Goal: Task Accomplishment & Management: Use online tool/utility

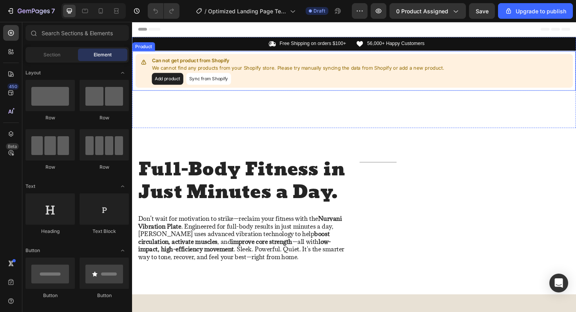
click at [178, 83] on button "Add product" at bounding box center [169, 82] width 33 height 13
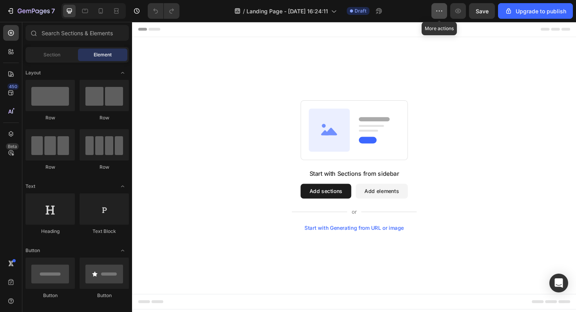
click at [441, 6] on button "button" at bounding box center [439, 11] width 16 height 16
click at [415, 43] on div "Start with Sections from sidebar Add sections Add elements Start with Generatin…" at bounding box center [367, 174] width 470 height 272
click at [5, 33] on div at bounding box center [11, 33] width 16 height 16
click at [9, 33] on icon at bounding box center [11, 33] width 8 height 8
click at [333, 199] on button "Add sections" at bounding box center [337, 202] width 54 height 16
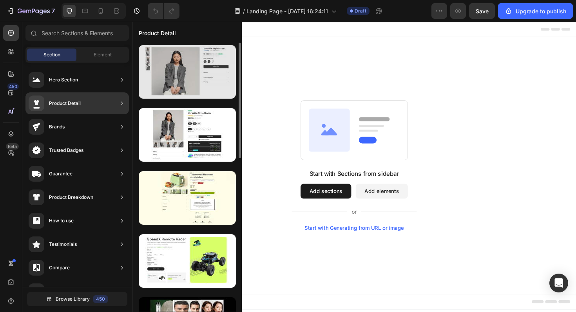
click at [186, 80] on div at bounding box center [187, 72] width 97 height 54
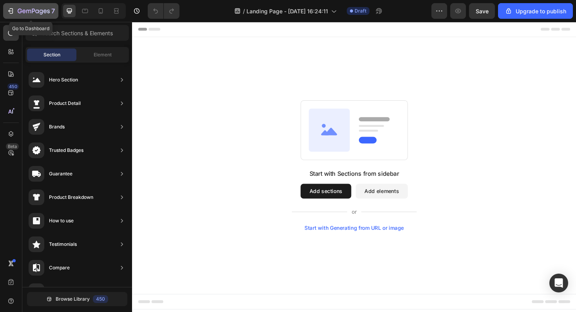
click at [16, 15] on div "7" at bounding box center [31, 10] width 48 height 9
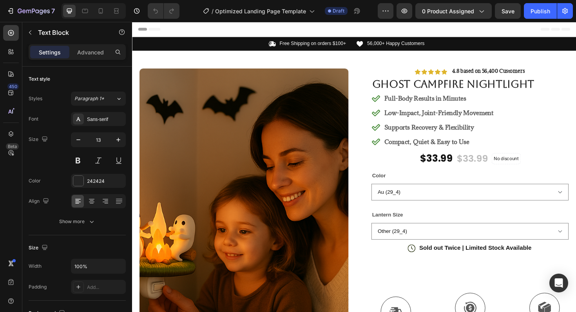
drag, startPoint x: 132, startPoint y: 22, endPoint x: 476, endPoint y: 72, distance: 347.5
click at [476, 72] on strong "4.8 based on 56,400 Customers" at bounding box center [509, 74] width 77 height 7
click at [524, 75] on strong "4.8 based on 56,400 Customers" at bounding box center [509, 74] width 77 height 7
click at [515, 75] on strong "4.8 based on 56,400 Customers" at bounding box center [509, 74] width 77 height 7
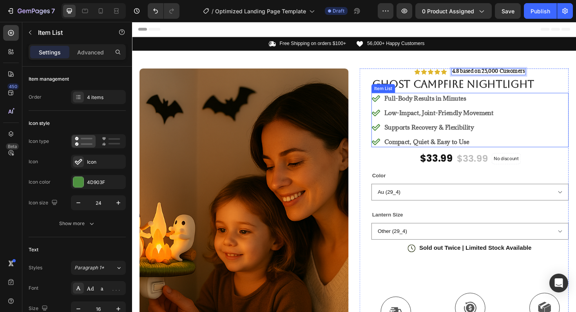
click at [484, 104] on p "Full-Body Results in Minutes" at bounding box center [457, 102] width 116 height 9
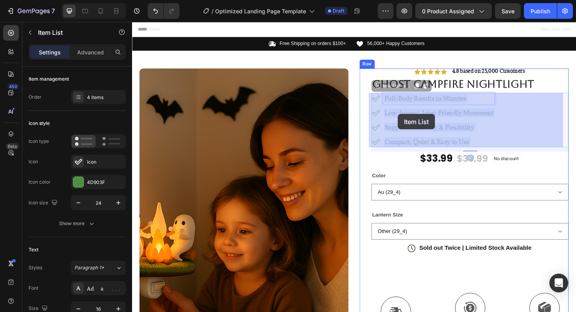
drag, startPoint x: 396, startPoint y: 104, endPoint x: 413, endPoint y: 119, distance: 23.0
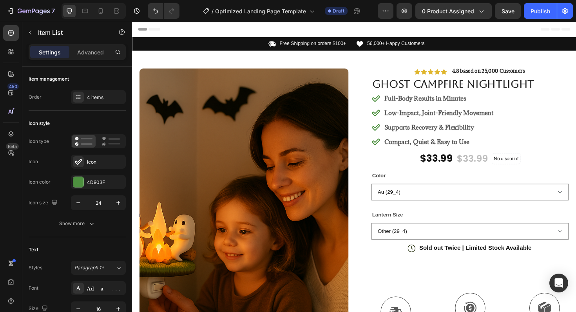
click at [524, 148] on div "Full-Body Results in Minutes Low-Impact, Joint-Friendly Movement Supports Recov…" at bounding box center [489, 126] width 209 height 58
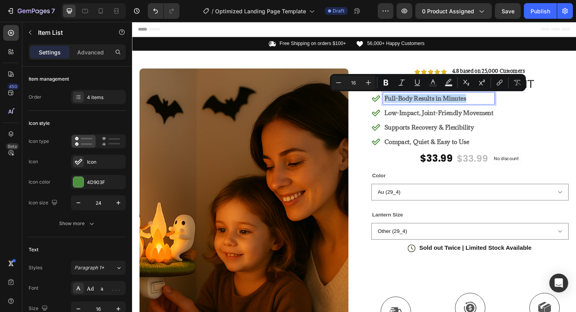
drag, startPoint x: 397, startPoint y: 104, endPoint x: 411, endPoint y: 122, distance: 23.1
click at [411, 122] on div "Full-Body Results in Minutes Low-Impact, Joint-Friendly Movement Supports Recov…" at bounding box center [450, 126] width 130 height 58
click at [538, 116] on div "Full-Body Results in Minutes Low-Impact, Joint-Friendly Movement Supports Recov…" at bounding box center [489, 126] width 209 height 58
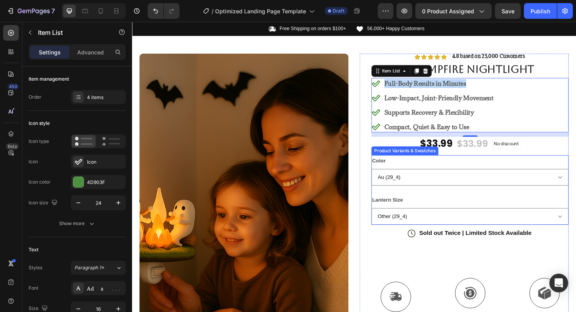
scroll to position [19, 0]
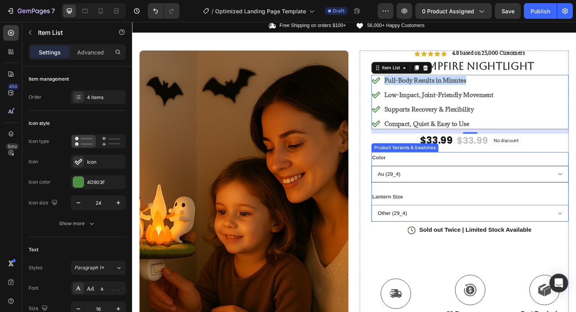
click at [482, 183] on select "Au (29_4) Eu (10_4) Us (771_4) Uk (173_4)" at bounding box center [489, 183] width 209 height 18
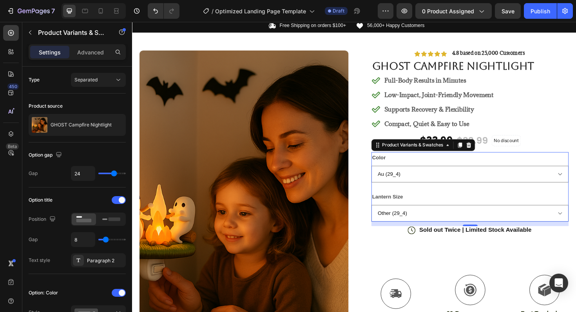
click at [467, 168] on div "Color Au (29_4) Eu (10_4) Us (771_4) Uk (173_4)" at bounding box center [489, 176] width 209 height 32
click at [463, 169] on div "Color Au (29_4) Eu (10_4) Us (771_4) Uk (173_4)" at bounding box center [489, 176] width 209 height 32
click at [575, 171] on div "Color Au (29_4) Eu (10_4) Us (771_4) Uk (173_4)" at bounding box center [489, 176] width 209 height 32
click at [572, 183] on select "Au (29_4) Eu (10_4) Us (771_4) Uk (173_4)" at bounding box center [489, 183] width 209 height 18
click at [385, 174] on select "Au (29_4) Eu (10_4) Us (771_4) Uk (173_4)" at bounding box center [489, 183] width 209 height 18
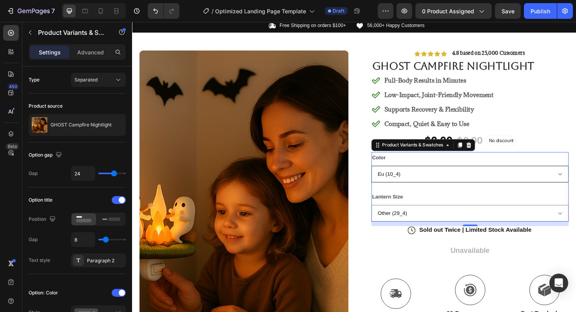
click at [575, 185] on select "Au (29_4) Eu (10_4) Us (771_4) Uk (173_4)" at bounding box center [489, 183] width 209 height 18
click at [385, 174] on select "Au (29_4) Eu (10_4) Us (771_4) Uk (173_4)" at bounding box center [489, 183] width 209 height 18
click at [575, 184] on select "Au (29_4) Eu (10_4) Us (771_4) Uk (173_4)" at bounding box center [489, 183] width 209 height 18
click at [385, 174] on select "Au (29_4) Eu (10_4) Us (771_4) Uk (173_4)" at bounding box center [489, 183] width 209 height 18
click at [575, 184] on select "Au (29_4) Eu (10_4) Us (771_4) Uk (173_4)" at bounding box center [489, 183] width 209 height 18
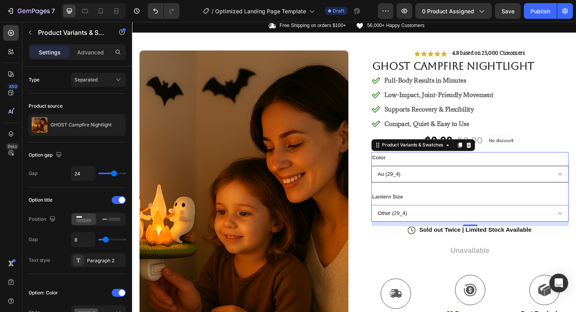
click at [385, 174] on select "Au (29_4) Eu (10_4) Us (771_4) Uk (173_4)" at bounding box center [489, 183] width 209 height 18
select select "Au (29_4)"
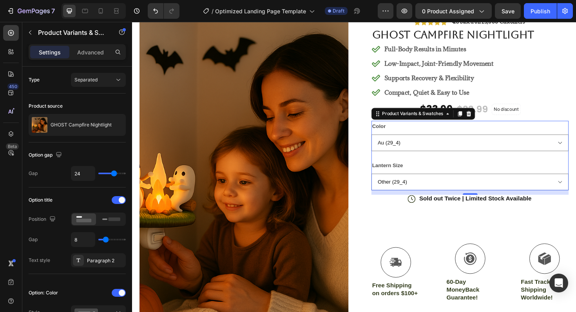
scroll to position [63, 0]
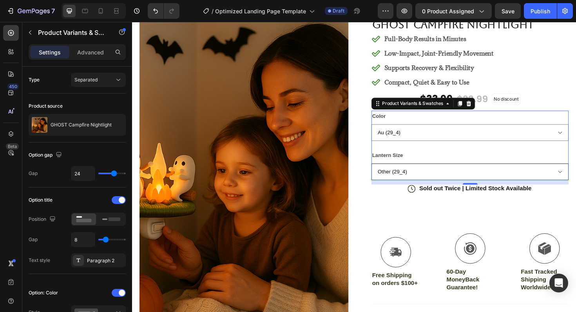
click at [444, 176] on select "Other (29_4) Other (10_4) Other (771_4) Other (173_4)" at bounding box center [489, 181] width 209 height 18
click at [385, 172] on select "Other (29_4) Other (10_4) Other (771_4) Other (173_4)" at bounding box center [489, 181] width 209 height 18
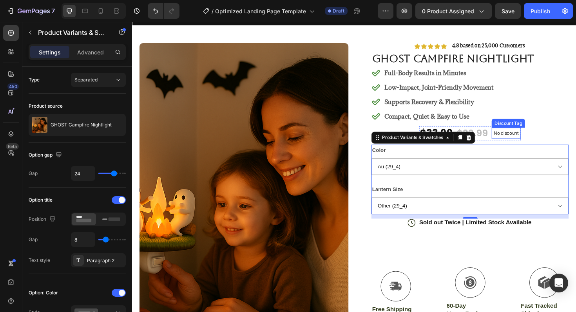
scroll to position [0, 0]
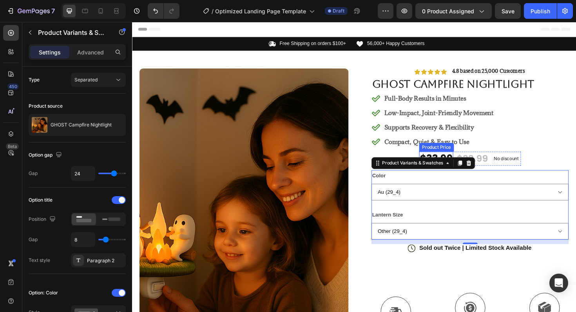
click at [452, 161] on div "$33.99" at bounding box center [454, 166] width 36 height 15
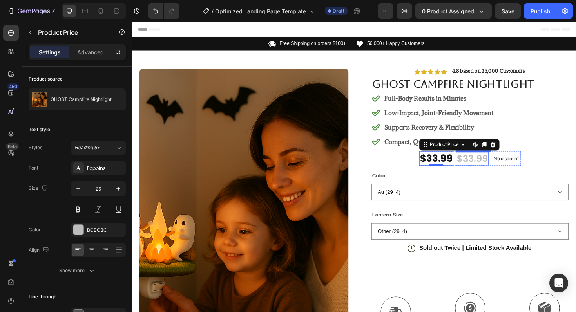
click at [494, 168] on div "$33.99" at bounding box center [492, 167] width 34 height 14
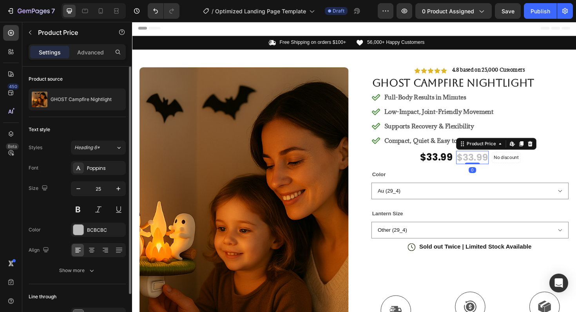
scroll to position [2, 0]
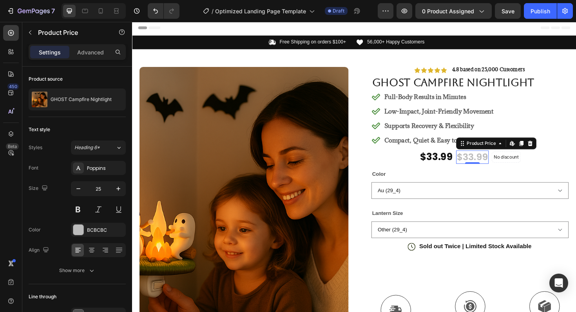
click at [487, 166] on div "$33.99" at bounding box center [492, 165] width 34 height 14
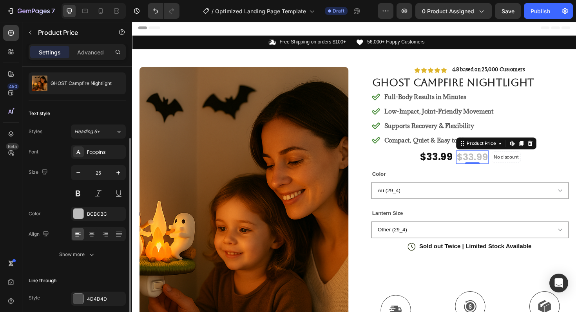
scroll to position [47, 0]
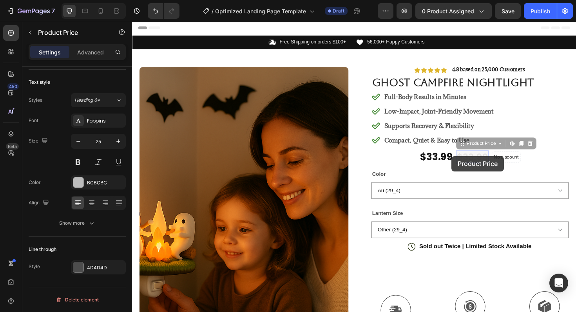
drag, startPoint x: 496, startPoint y: 164, endPoint x: 470, endPoint y: 164, distance: 25.9
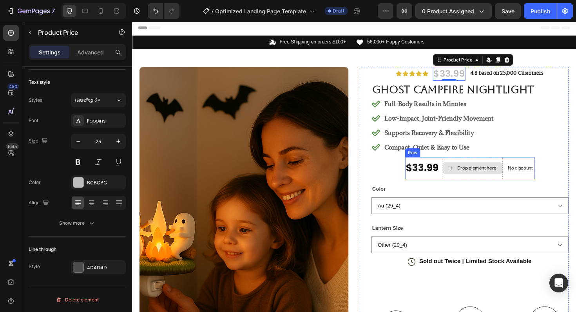
click at [476, 177] on div "Drop element here" at bounding box center [497, 177] width 42 height 6
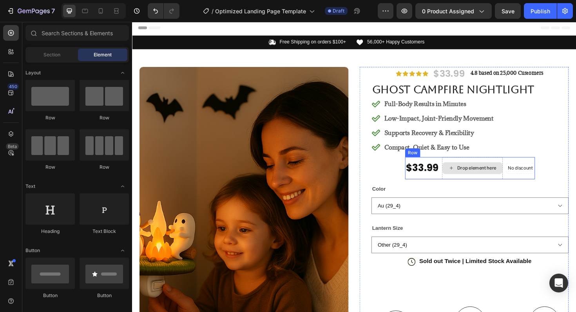
click at [476, 179] on div "Drop element here" at bounding box center [497, 177] width 42 height 6
click at [62, 56] on div "Section" at bounding box center [51, 55] width 49 height 13
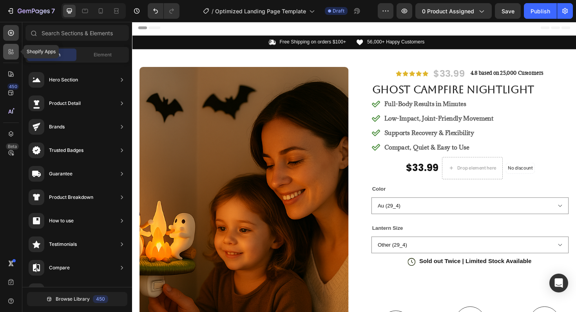
click at [12, 52] on icon at bounding box center [11, 52] width 8 height 8
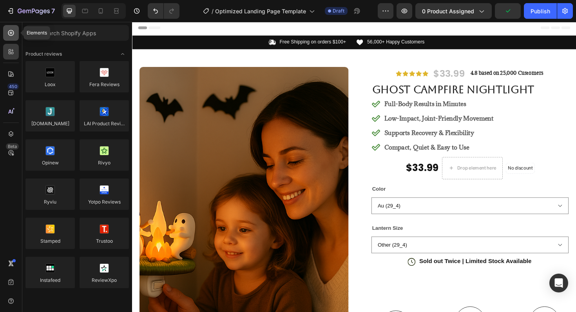
click at [14, 35] on icon at bounding box center [11, 33] width 8 height 8
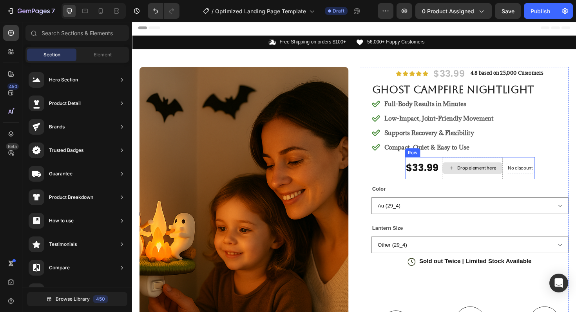
click at [467, 180] on icon at bounding box center [470, 177] width 6 height 7
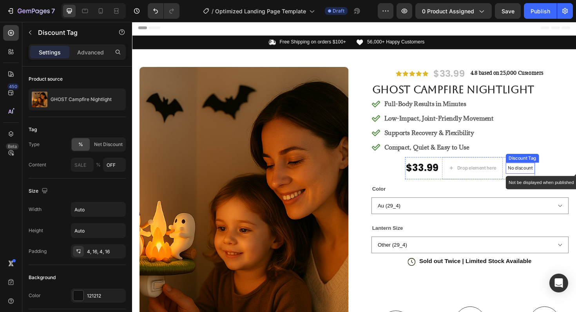
click at [547, 179] on p "No discount" at bounding box center [543, 177] width 26 height 7
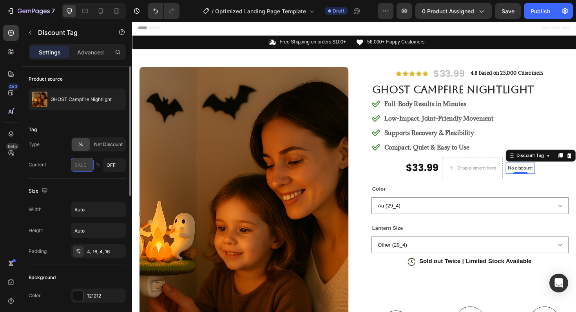
click at [90, 170] on input "text" at bounding box center [82, 165] width 23 height 14
click at [539, 178] on p "No discount" at bounding box center [543, 177] width 26 height 7
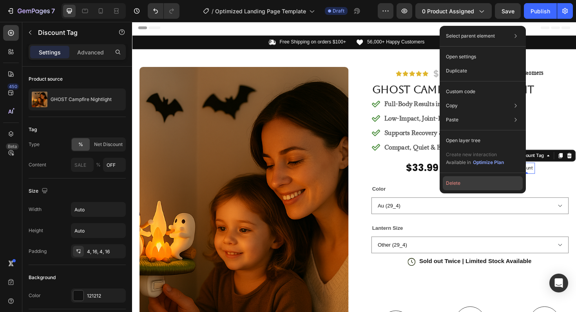
click at [463, 184] on button "Delete" at bounding box center [483, 183] width 80 height 14
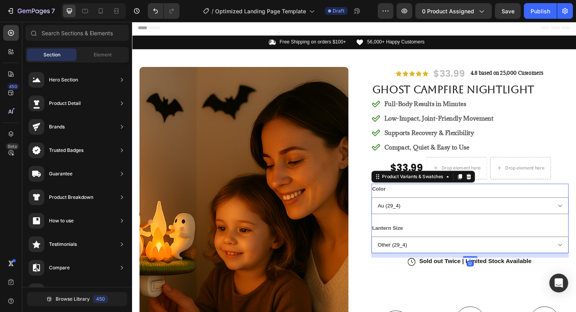
click at [438, 204] on div "Color Au (29_4) Eu (10_4) Us (771_4) Uk (173_4)" at bounding box center [489, 210] width 209 height 32
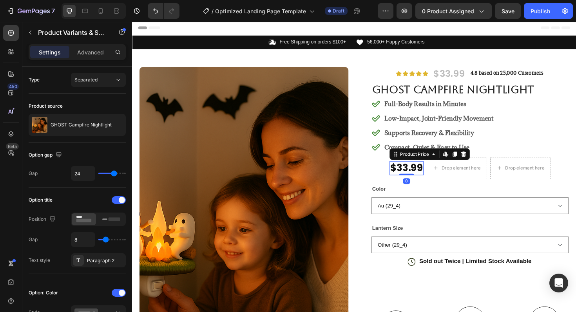
click at [429, 173] on div "$33.99" at bounding box center [423, 177] width 36 height 15
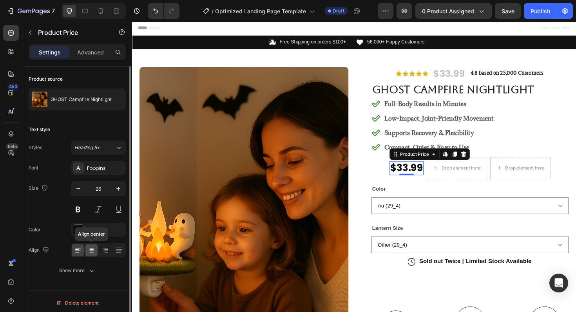
click at [93, 251] on icon at bounding box center [92, 250] width 8 height 8
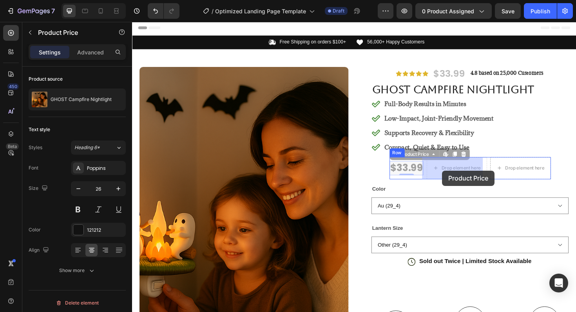
drag, startPoint x: 423, startPoint y: 180, endPoint x: 460, endPoint y: 179, distance: 37.6
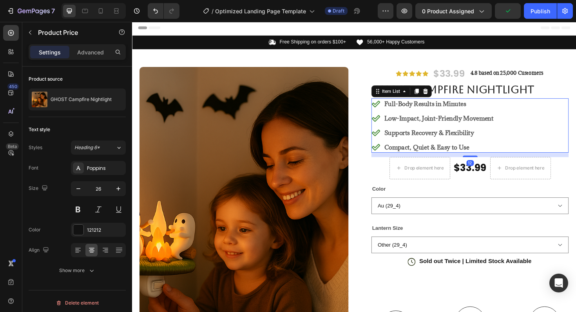
click at [534, 130] on div "Full-Body Results in Minutes Low-Impact, Joint-Friendly Movement Supports Recov…" at bounding box center [489, 132] width 209 height 58
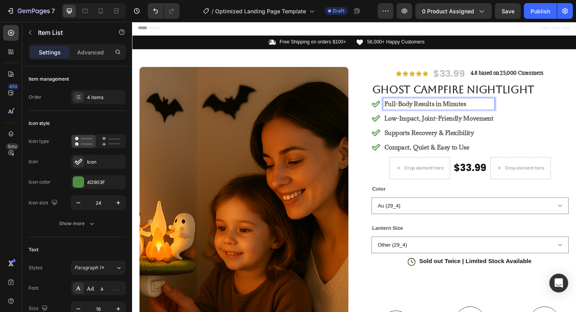
click at [399, 109] on p "Full-Body Results in Minutes" at bounding box center [457, 108] width 116 height 9
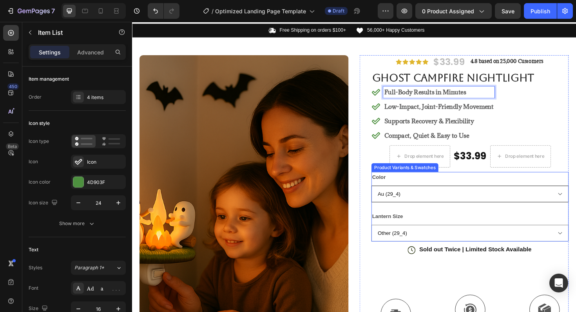
scroll to position [22, 0]
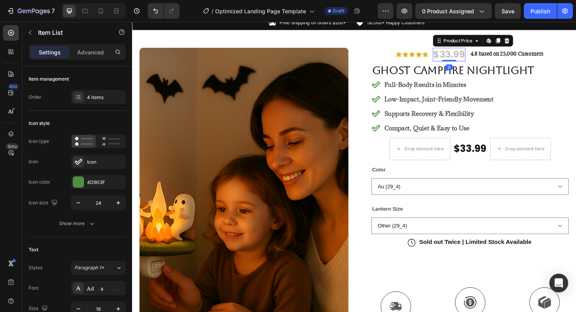
click at [474, 57] on div "$33.99" at bounding box center [467, 56] width 34 height 14
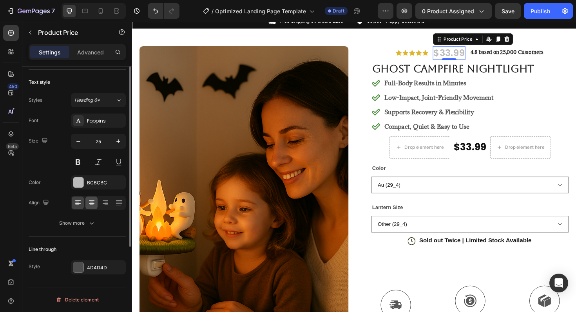
scroll to position [0, 0]
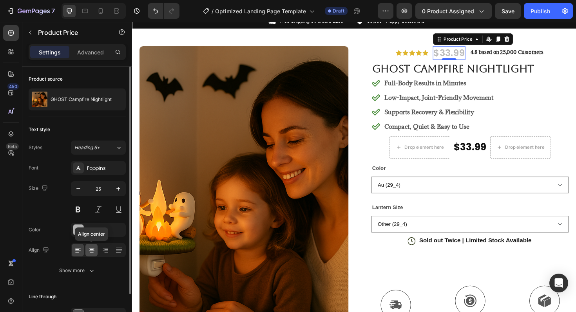
click at [86, 253] on div at bounding box center [91, 250] width 12 height 13
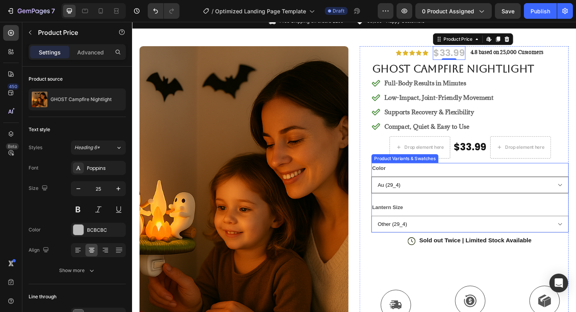
click at [474, 192] on select "Au (29_4) Eu (10_4) Us (771_4) Uk (173_4)" at bounding box center [489, 195] width 209 height 18
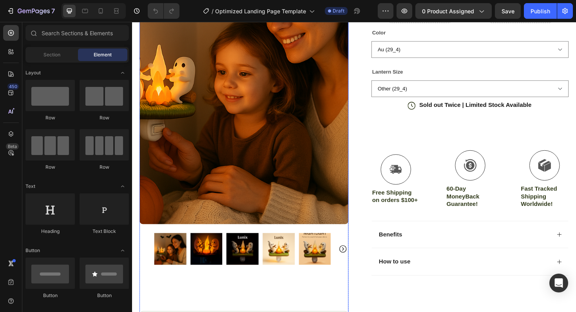
scroll to position [173, 0]
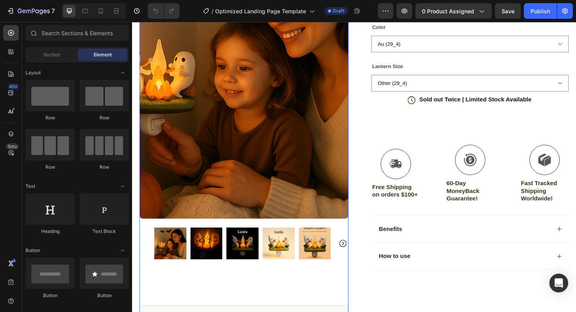
click at [210, 250] on img at bounding box center [211, 257] width 34 height 34
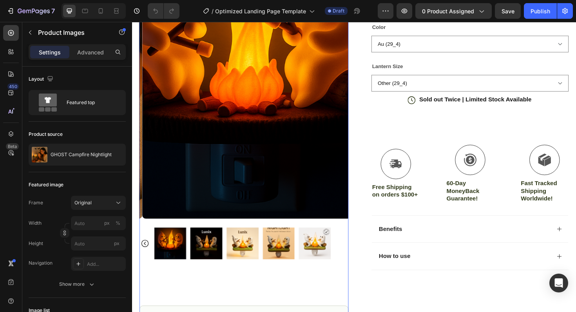
click at [208, 252] on img at bounding box center [211, 257] width 34 height 34
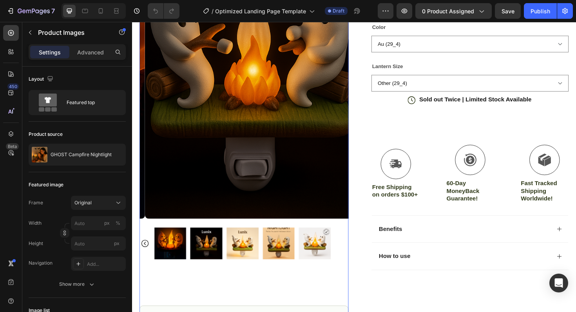
click at [244, 248] on img at bounding box center [249, 257] width 34 height 34
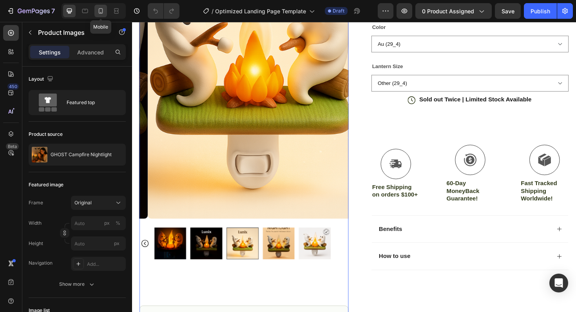
click at [105, 13] on div at bounding box center [100, 11] width 13 height 13
type input "60"
type input "8"
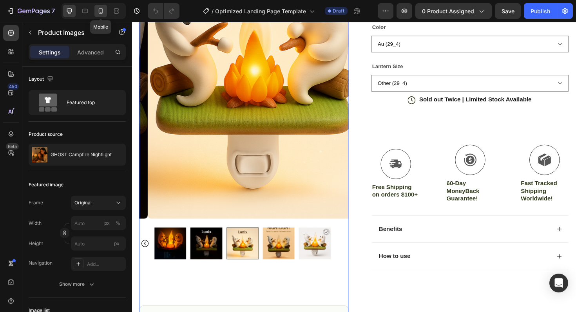
type input "8"
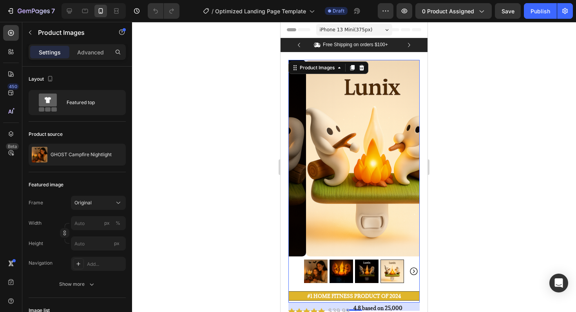
click at [320, 263] on img at bounding box center [316, 272] width 24 height 24
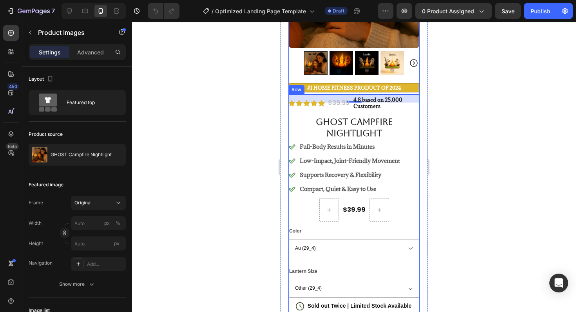
scroll to position [210, 0]
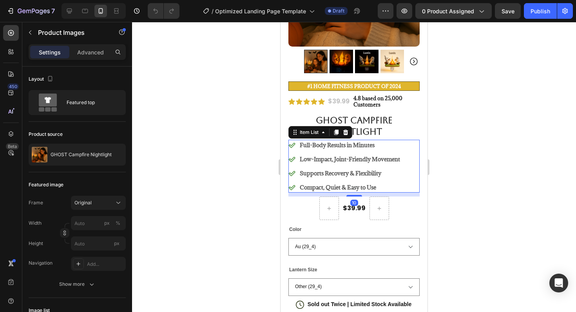
click at [352, 141] on p "Full-Body Results in Minutes" at bounding box center [350, 145] width 100 height 8
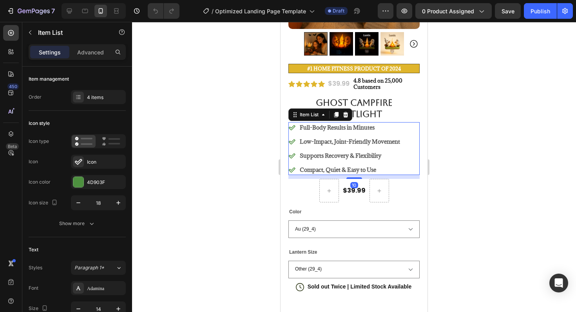
scroll to position [268, 0]
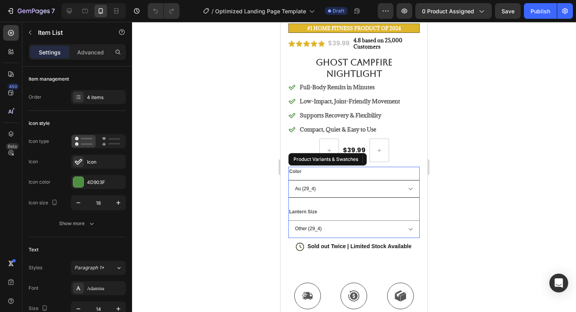
click at [385, 181] on select "Au (29_4) Eu (10_4) Us (771_4) Uk (173_4)" at bounding box center [353, 189] width 131 height 18
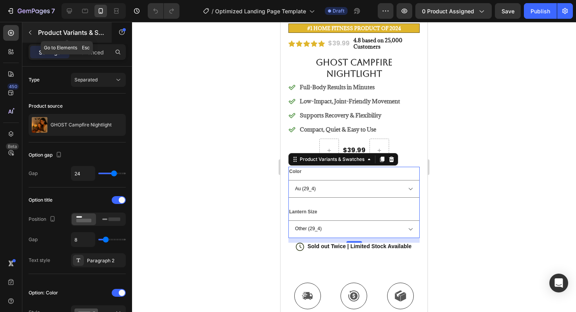
click at [34, 34] on button "button" at bounding box center [30, 32] width 13 height 13
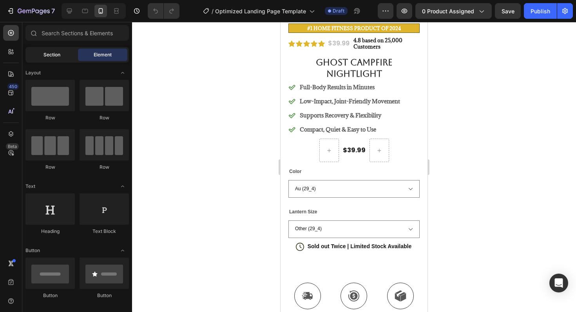
click at [53, 52] on span "Section" at bounding box center [51, 54] width 17 height 7
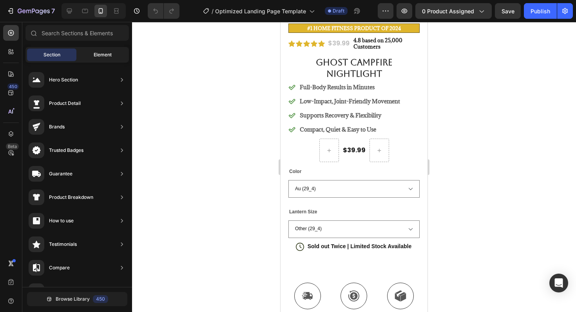
click at [99, 54] on span "Element" at bounding box center [103, 54] width 18 height 7
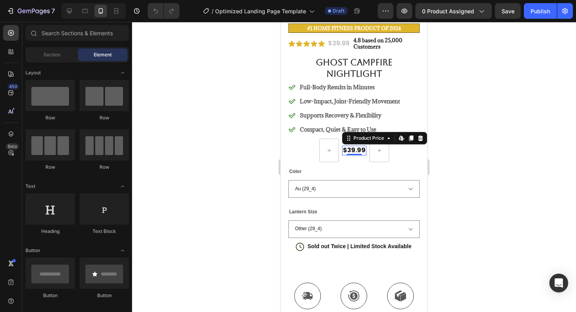
click at [349, 146] on div "$39.99" at bounding box center [354, 151] width 24 height 10
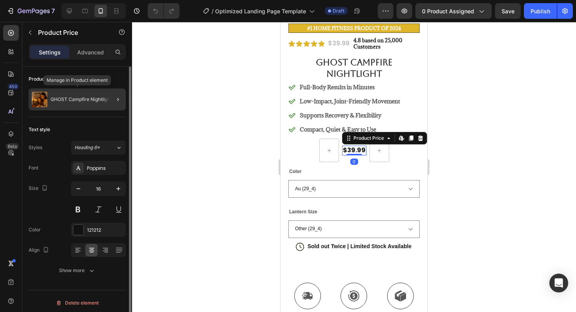
click at [101, 100] on p "GHOST Campfire Nightlight" at bounding box center [81, 99] width 61 height 5
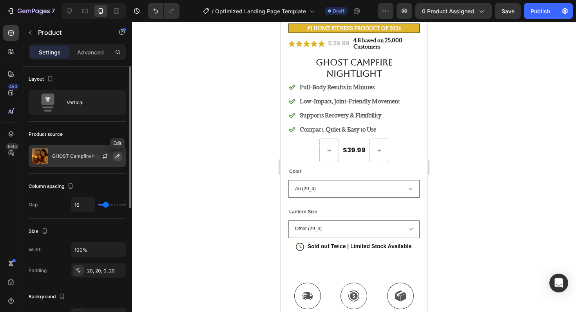
click at [114, 157] on icon "button" at bounding box center [117, 156] width 6 height 6
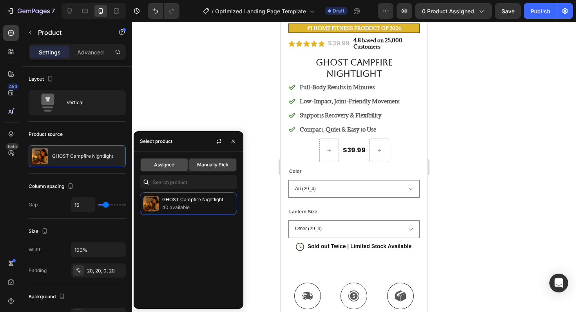
click at [162, 170] on div "Assigned" at bounding box center [164, 165] width 47 height 13
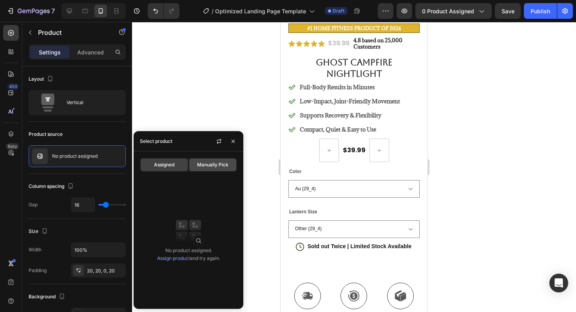
click at [206, 168] on span "Manually Pick" at bounding box center [212, 164] width 31 height 7
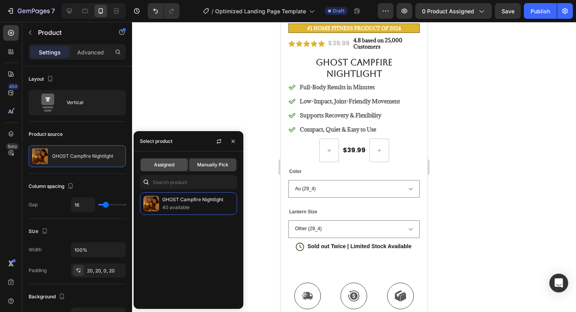
click at [167, 159] on div "Assigned" at bounding box center [164, 165] width 47 height 13
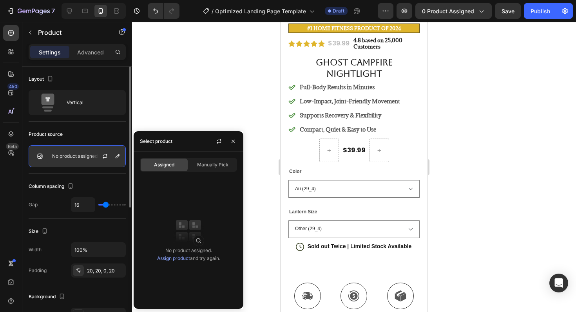
click at [59, 149] on div "No product assigned" at bounding box center [77, 156] width 97 height 22
click at [107, 156] on icon "button" at bounding box center [105, 156] width 6 height 6
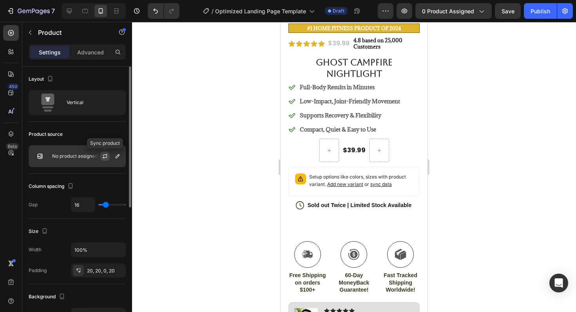
click at [109, 158] on button "button" at bounding box center [104, 156] width 9 height 9
click at [116, 158] on icon "button" at bounding box center [117, 156] width 6 height 6
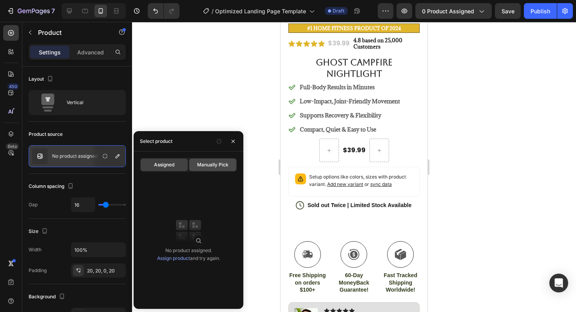
click at [206, 163] on span "Manually Pick" at bounding box center [212, 164] width 31 height 7
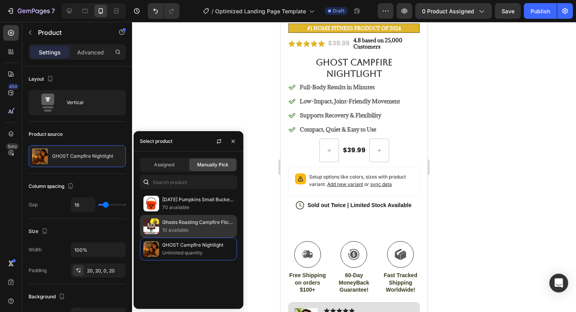
click at [205, 224] on p "Ghosts Roasting Campfire Flicker Flame Night Light, Ghost Roasting Marshmallows" at bounding box center [197, 223] width 71 height 8
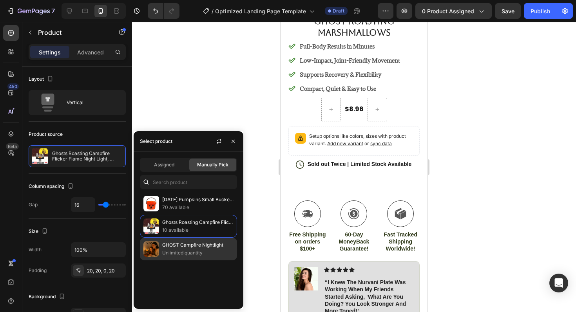
click at [211, 255] on p "Unlimited quantity" at bounding box center [197, 253] width 71 height 8
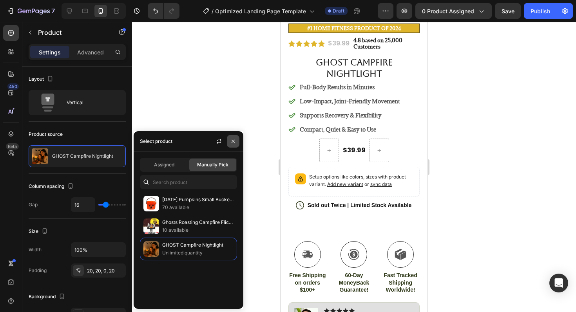
click at [235, 143] on icon "button" at bounding box center [233, 141] width 6 height 6
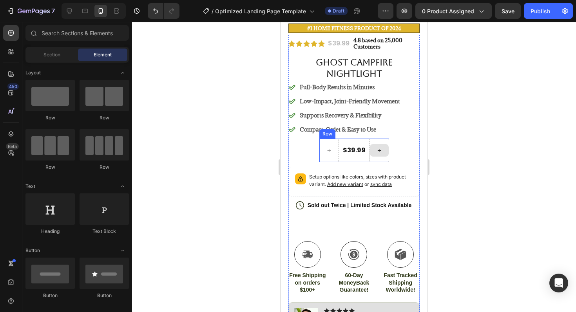
click at [370, 144] on div at bounding box center [379, 150] width 19 height 13
click at [160, 11] on button "Undo/Redo" at bounding box center [156, 11] width 16 height 16
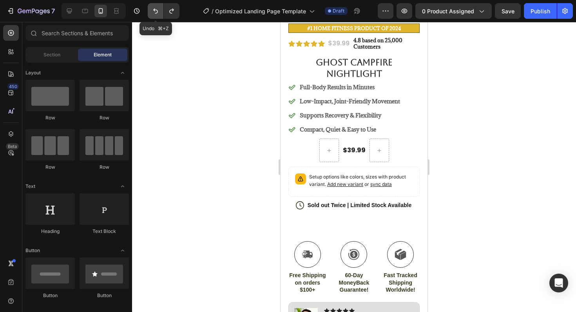
click at [160, 11] on button "Undo/Redo" at bounding box center [156, 11] width 16 height 16
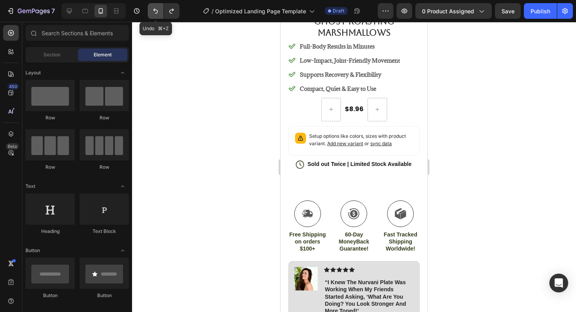
click at [160, 11] on button "Undo/Redo" at bounding box center [156, 11] width 16 height 16
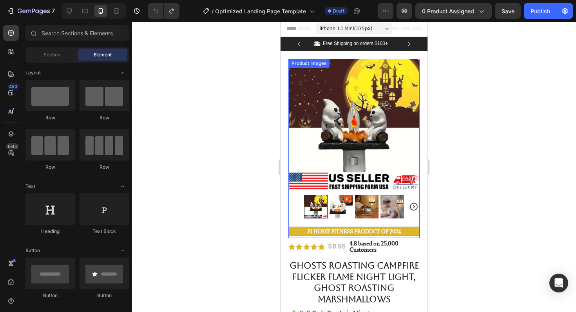
scroll to position [0, 0]
